Goal: Task Accomplishment & Management: Complete application form

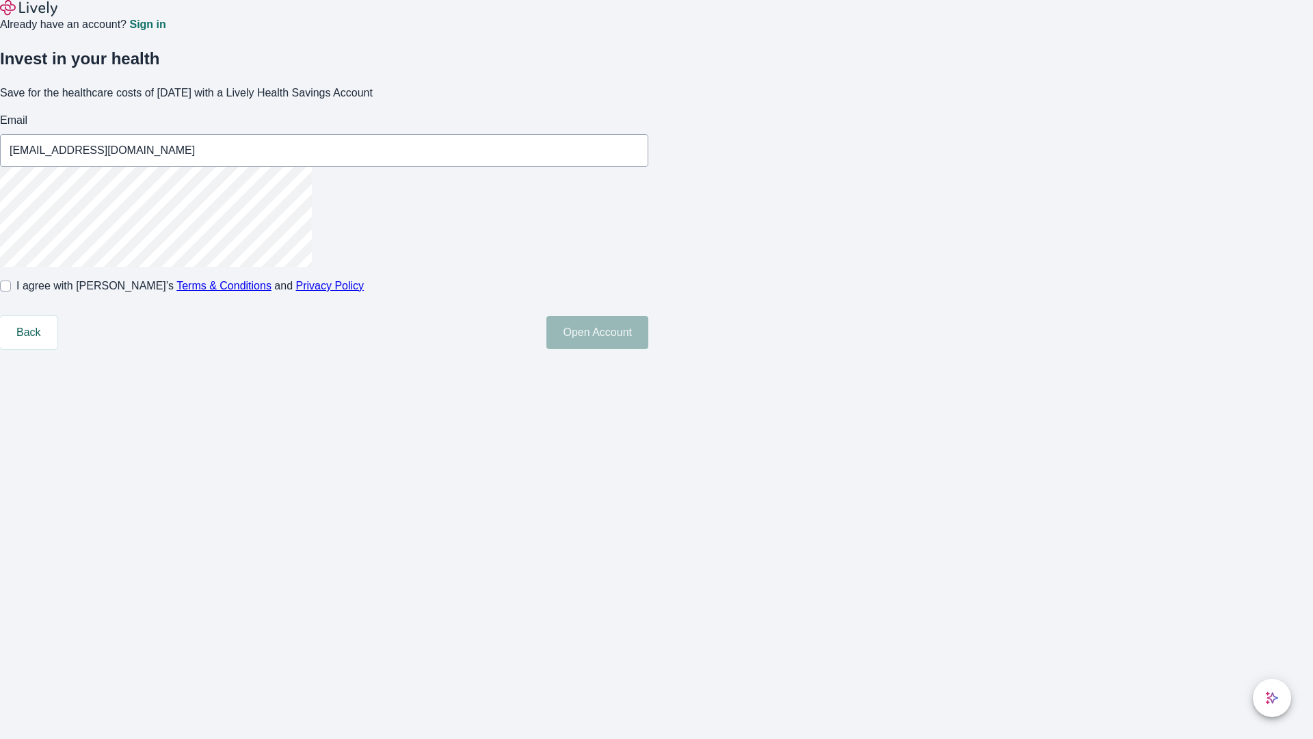
click at [11, 291] on input "I agree with Lively’s Terms & Conditions and Privacy Policy" at bounding box center [5, 285] width 11 height 11
checkbox input "true"
click at [648, 349] on button "Open Account" at bounding box center [598, 332] width 102 height 33
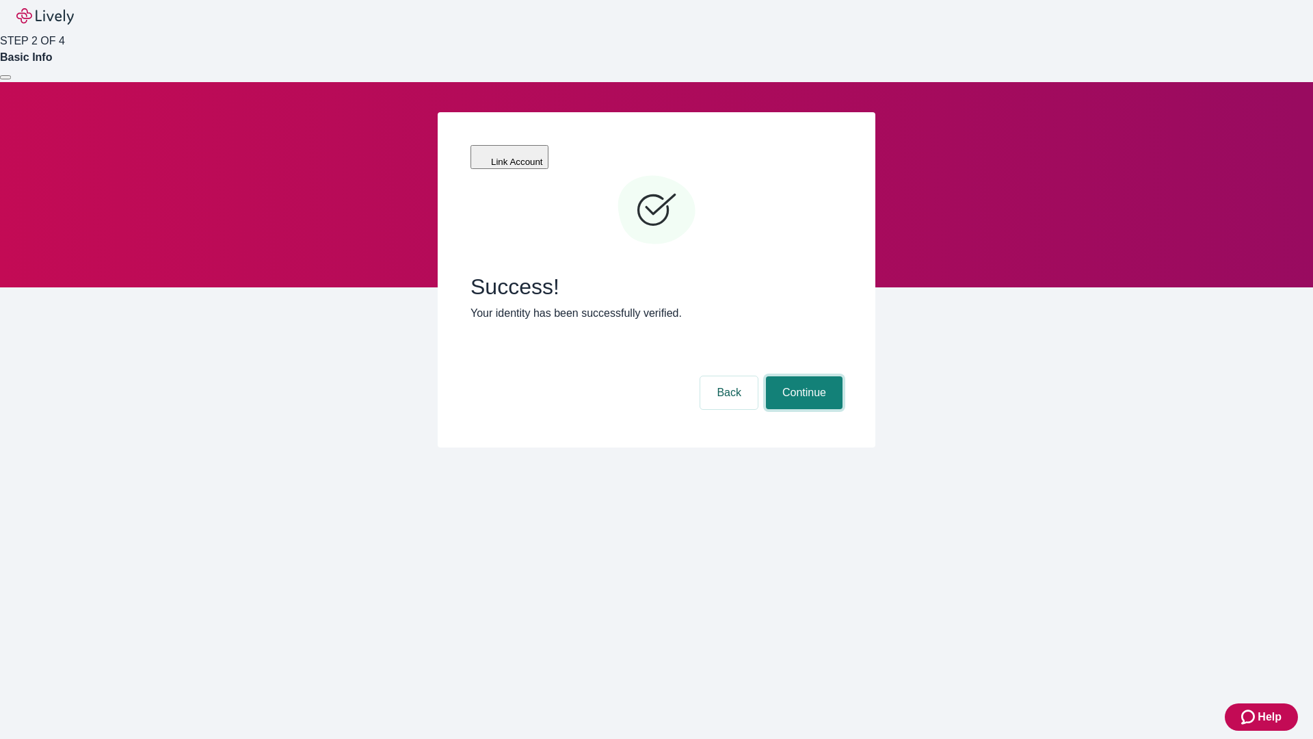
click at [802, 376] on button "Continue" at bounding box center [804, 392] width 77 height 33
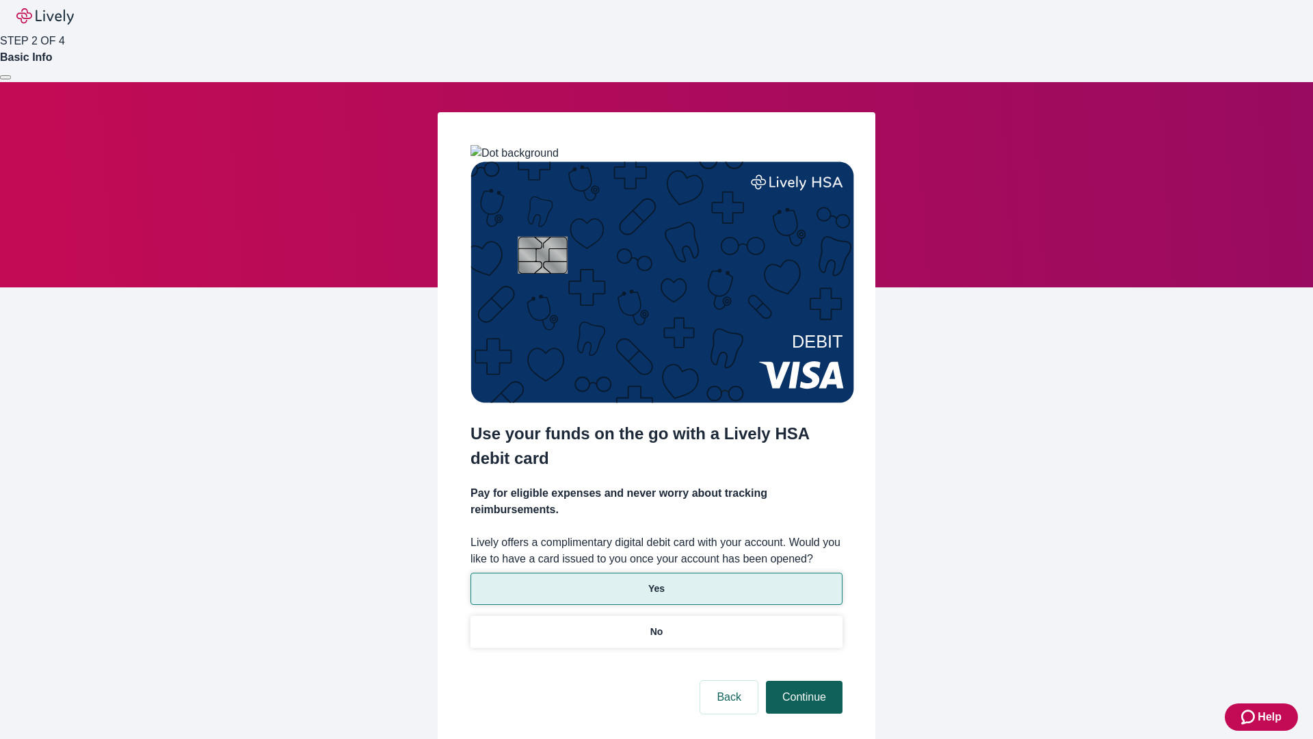
click at [656, 581] on p "Yes" at bounding box center [656, 588] width 16 height 14
click at [802, 681] on button "Continue" at bounding box center [804, 697] width 77 height 33
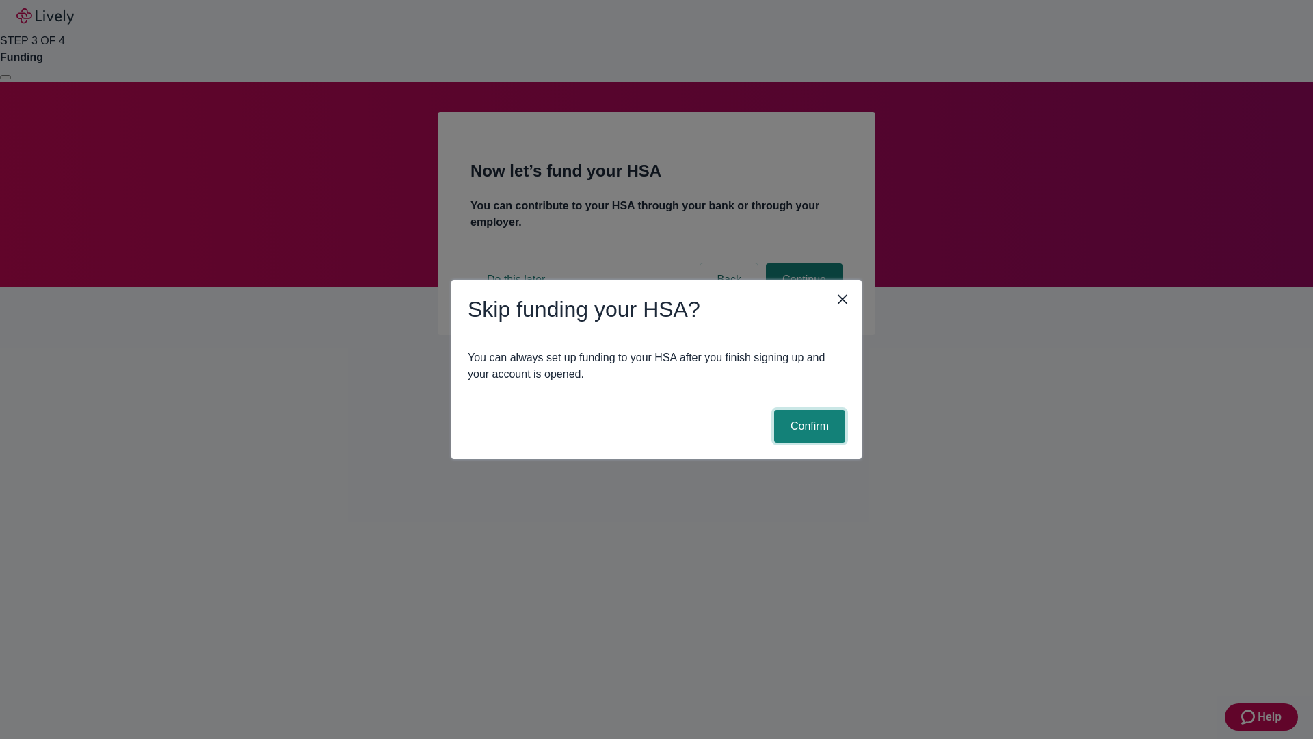
click at [808, 426] on button "Confirm" at bounding box center [809, 426] width 71 height 33
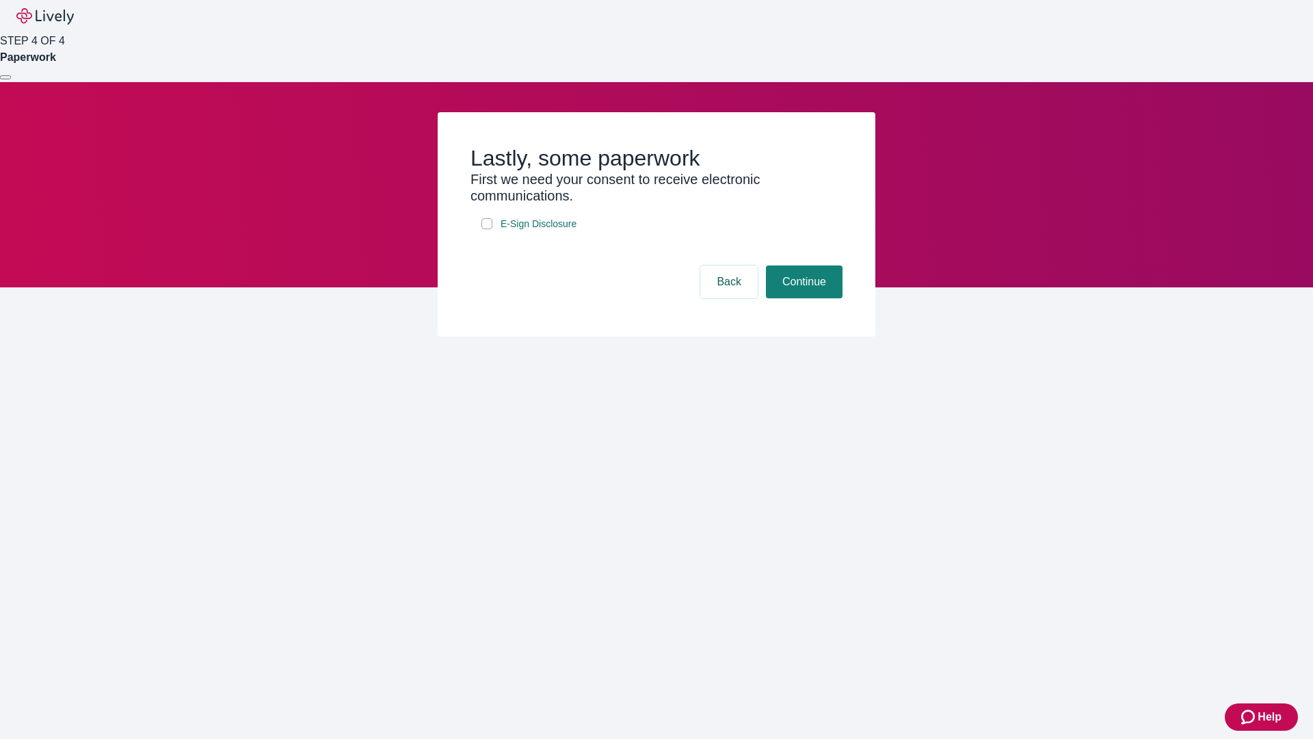
click at [487, 229] on input "E-Sign Disclosure" at bounding box center [487, 223] width 11 height 11
checkbox input "true"
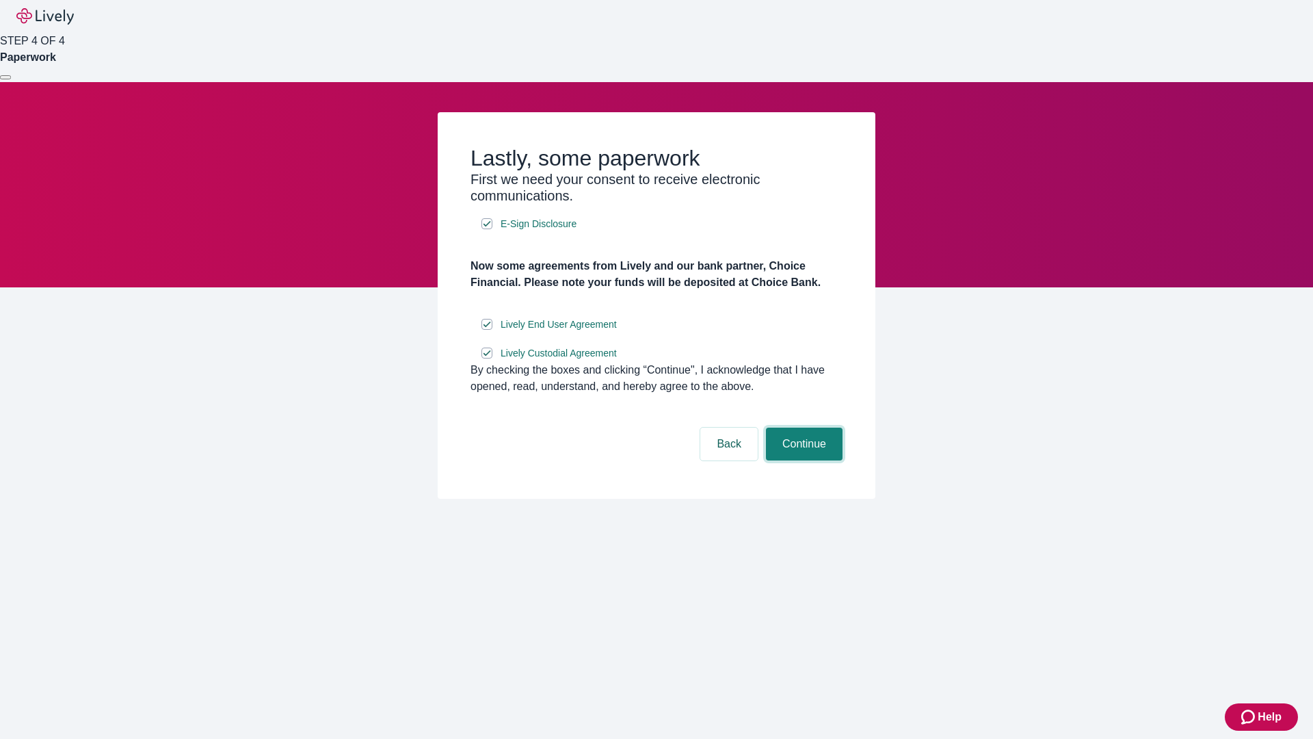
click at [802, 460] on button "Continue" at bounding box center [804, 443] width 77 height 33
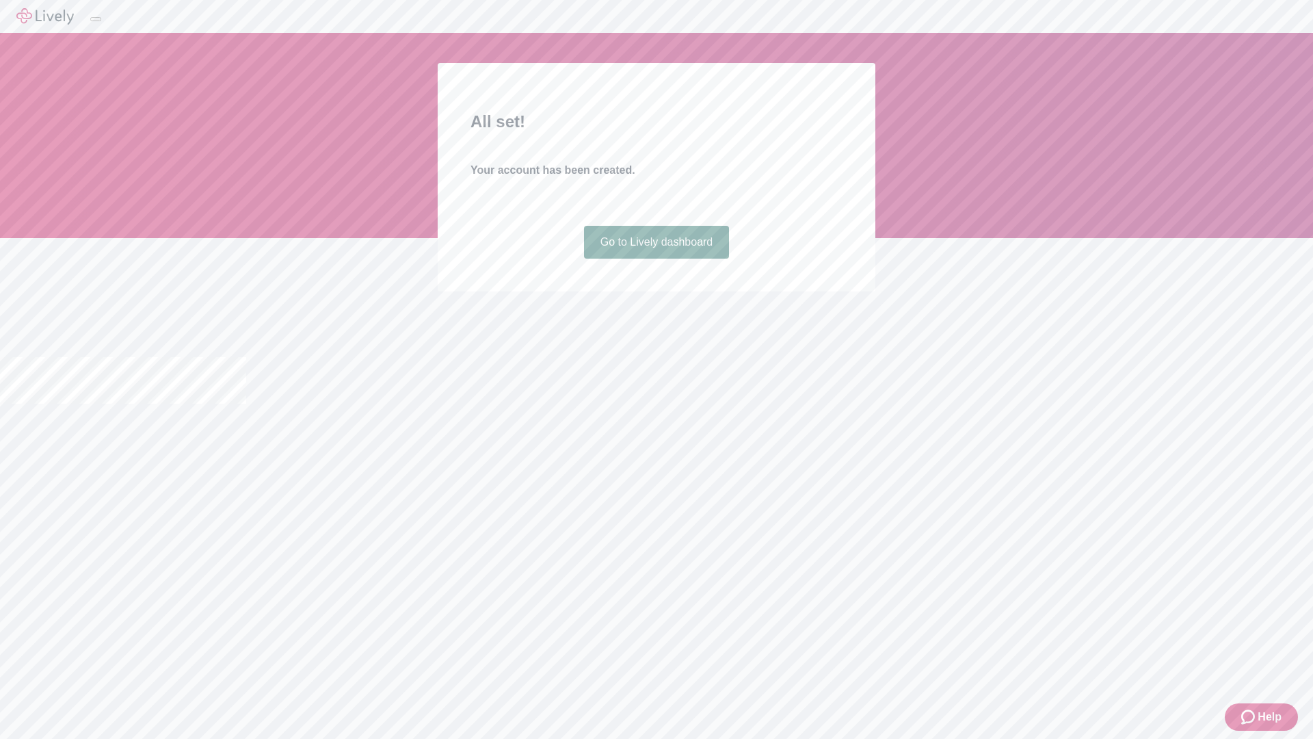
click at [656, 259] on link "Go to Lively dashboard" at bounding box center [657, 242] width 146 height 33
